Goal: Transaction & Acquisition: Purchase product/service

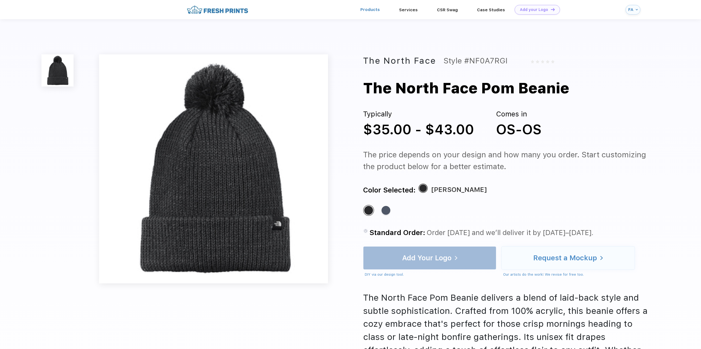
click at [363, 9] on link "Products" at bounding box center [369, 9] width 19 height 5
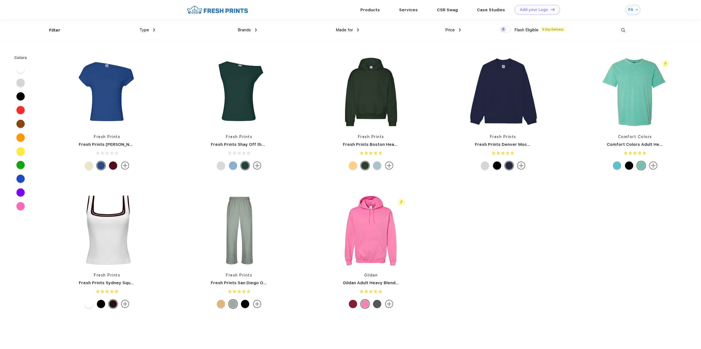
scroll to position [0, 0]
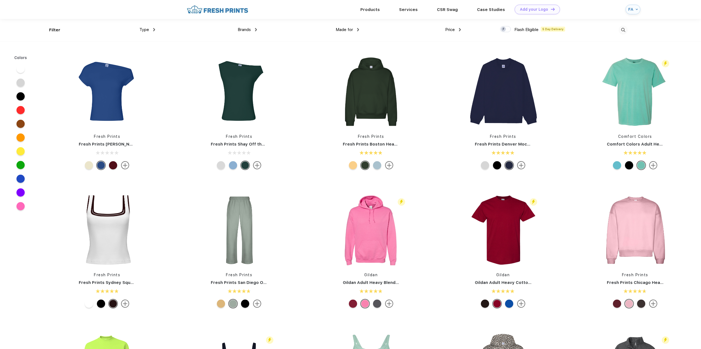
click at [145, 29] on span "Type" at bounding box center [144, 29] width 10 height 5
click at [153, 29] on div "Type" at bounding box center [147, 30] width 16 height 6
click at [146, 58] on div "Sweaters" at bounding box center [141, 58] width 17 height 6
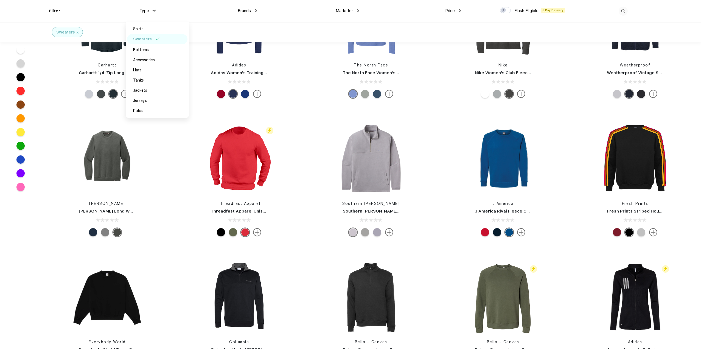
scroll to position [741, 0]
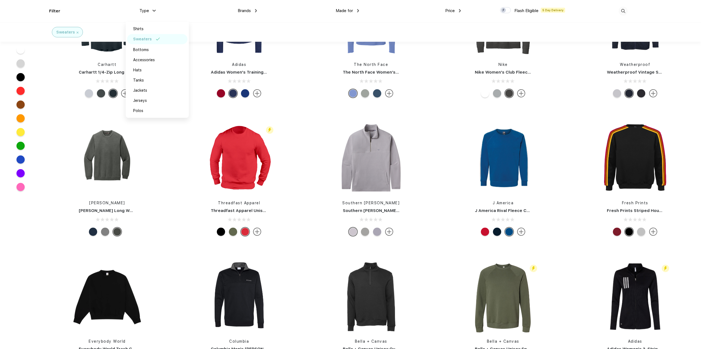
click at [203, 11] on div "Brands Most Popular Brands Moleskine Hydroflask Marine Layer S'well Vineyard Vi…" at bounding box center [206, 11] width 102 height 22
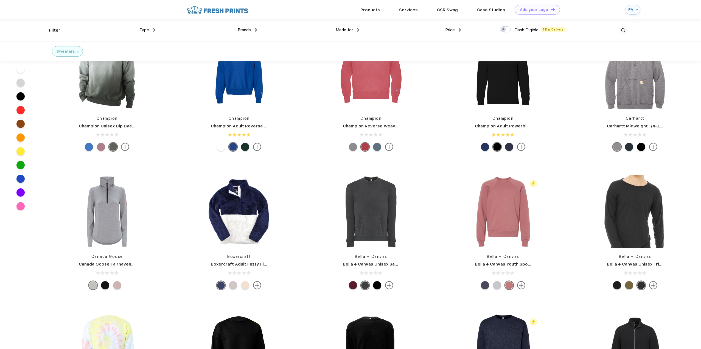
scroll to position [2716, 0]
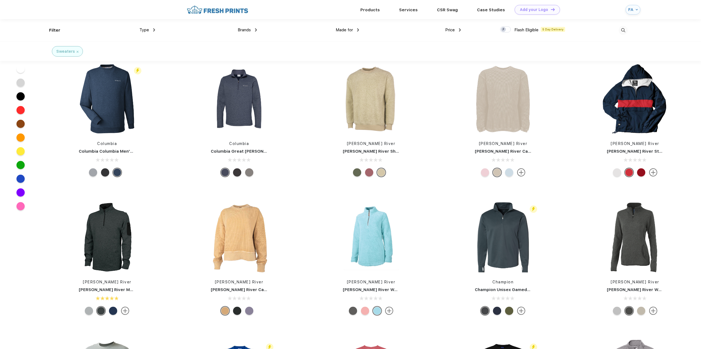
click at [152, 30] on div "Type" at bounding box center [147, 30] width 16 height 6
click at [208, 27] on div "Brands Most Popular Brands Moleskine Hydroflask Marine Layer S'well Vineyard Vi…" at bounding box center [206, 30] width 102 height 22
click at [257, 31] on div "Made for Unisex Women Men Youth" at bounding box center [308, 30] width 102 height 22
click at [154, 30] on img at bounding box center [154, 29] width 2 height 3
click at [154, 30] on img at bounding box center [154, 30] width 3 height 2
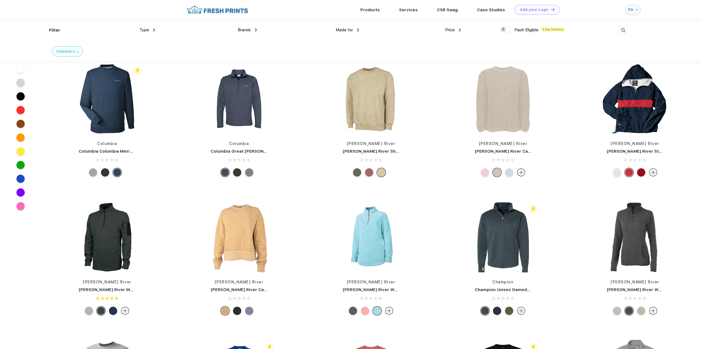
click at [255, 28] on div "Brands" at bounding box center [247, 30] width 19 height 6
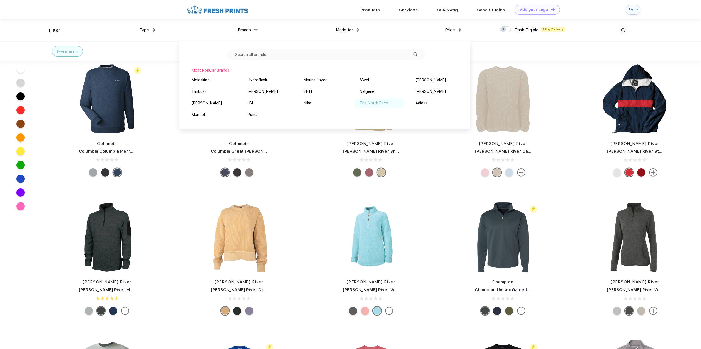
click at [362, 106] on div "The North Face" at bounding box center [379, 103] width 50 height 10
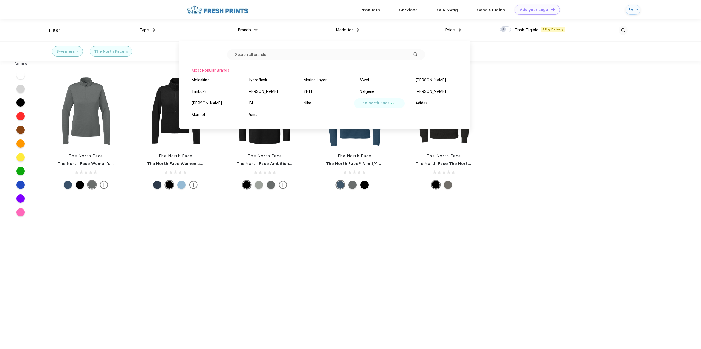
click at [286, 228] on div "The North Face The North Face Women’s Ambition 1/4-Zip The North Face The North…" at bounding box center [264, 238] width 447 height 349
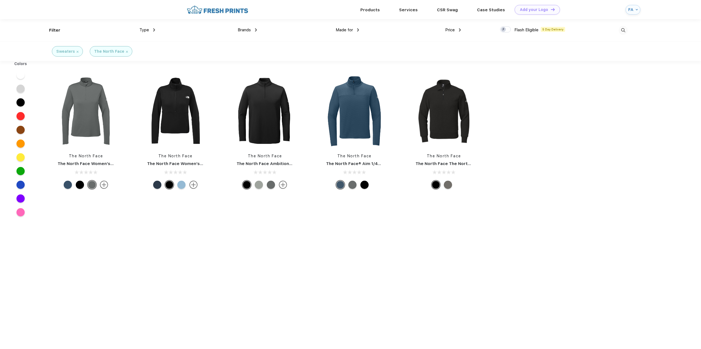
click at [155, 29] on div "Brands Most Popular Brands Moleskine Hydroflask Marine Layer S'well Vineyard Vi…" at bounding box center [206, 30] width 102 height 22
click at [153, 29] on img at bounding box center [154, 29] width 2 height 3
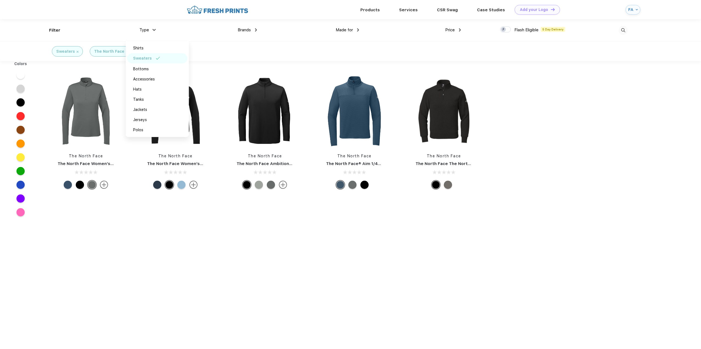
click at [253, 29] on div "Brands" at bounding box center [247, 30] width 19 height 6
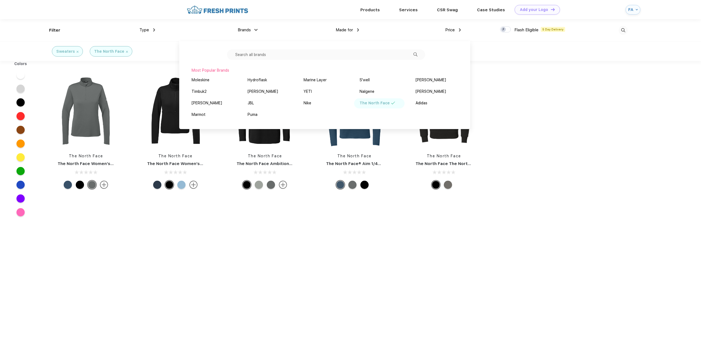
click at [378, 103] on div "The North Face" at bounding box center [374, 103] width 30 height 6
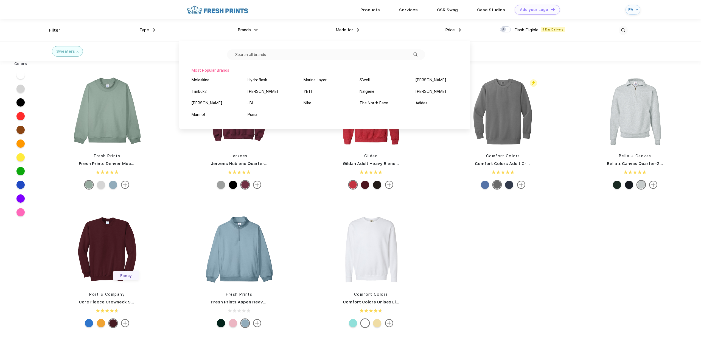
click at [251, 56] on input "text" at bounding box center [326, 54] width 198 height 10
click at [258, 53] on input "text" at bounding box center [326, 54] width 198 height 10
click at [258, 54] on input "text" at bounding box center [326, 54] width 198 height 10
click at [257, 54] on input "text" at bounding box center [326, 54] width 198 height 10
click at [139, 5] on div "Products Services CSR Swag Case Studies Natural Light Newman's Own Add your Log…" at bounding box center [372, 9] width 497 height 19
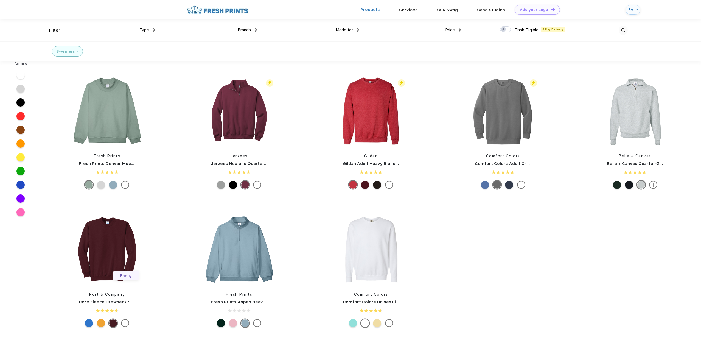
click at [370, 10] on link "Products" at bounding box center [369, 9] width 19 height 5
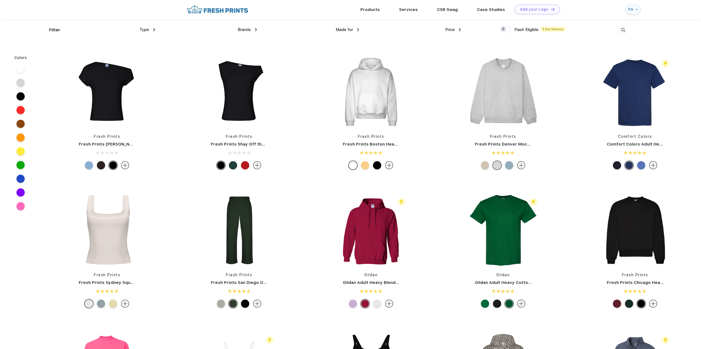
click at [152, 29] on div "Type" at bounding box center [147, 30] width 16 height 6
click at [146, 119] on div "Jerseys" at bounding box center [140, 119] width 14 height 6
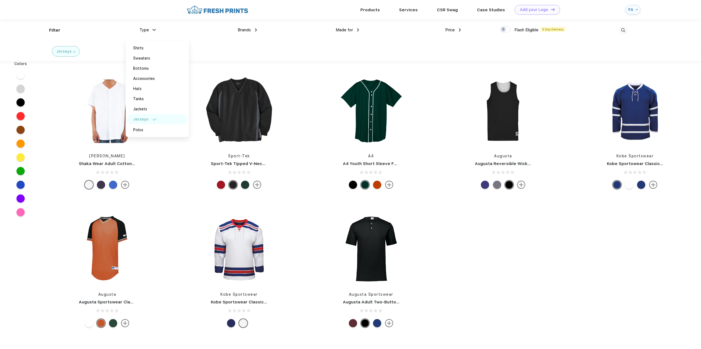
click at [146, 119] on div "Jerseys" at bounding box center [140, 119] width 15 height 6
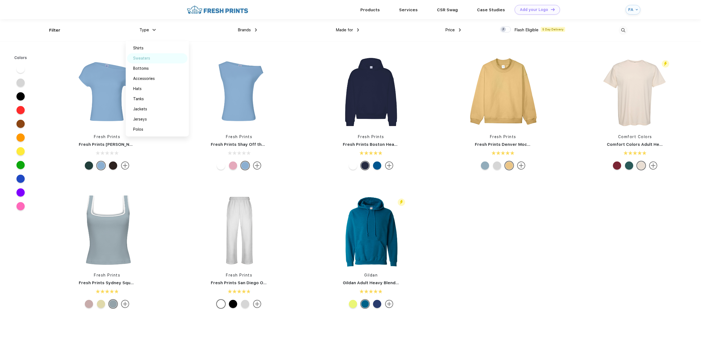
click at [148, 56] on div "Sweaters" at bounding box center [141, 58] width 17 height 6
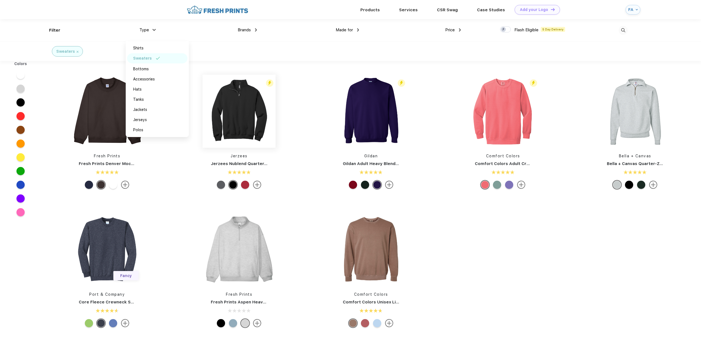
click at [241, 117] on img at bounding box center [238, 111] width 73 height 73
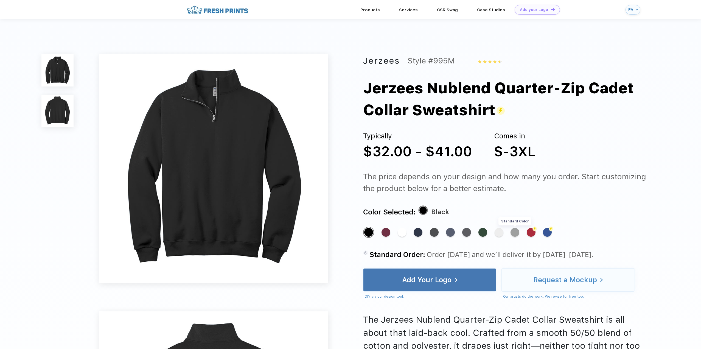
click at [513, 233] on div "Standard Color" at bounding box center [514, 232] width 9 height 9
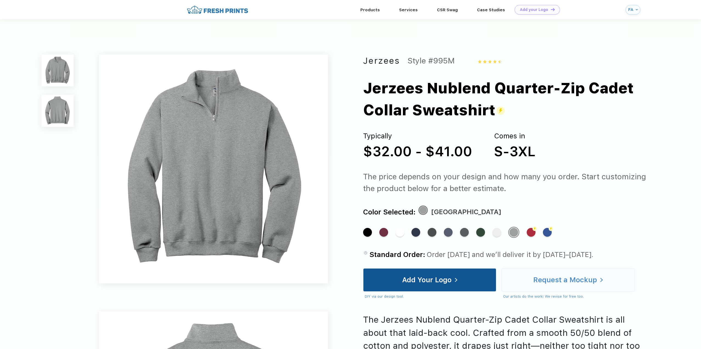
click at [418, 281] on div "Add Your Logo" at bounding box center [426, 279] width 49 height 5
